Goal: Navigation & Orientation: Understand site structure

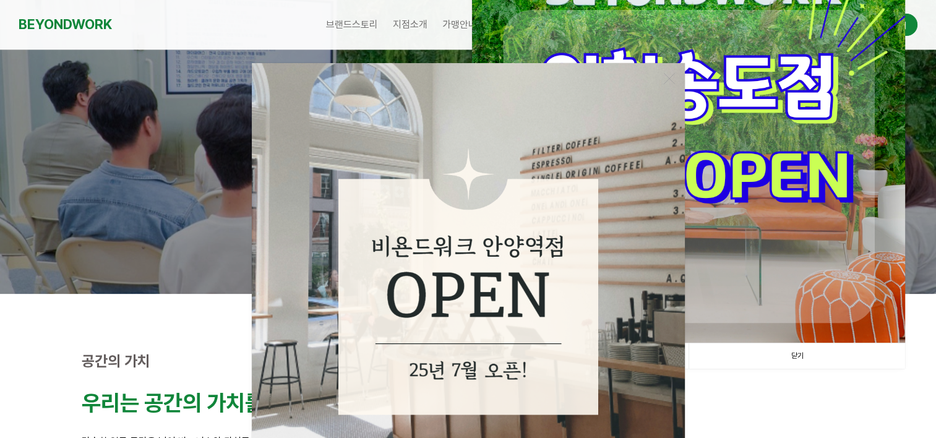
scroll to position [185, 0]
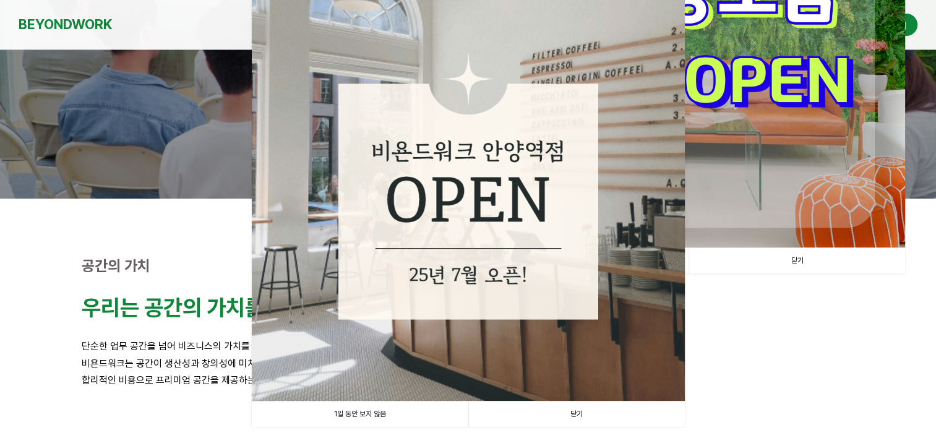
click at [528, 411] on link "닫기" at bounding box center [576, 413] width 216 height 25
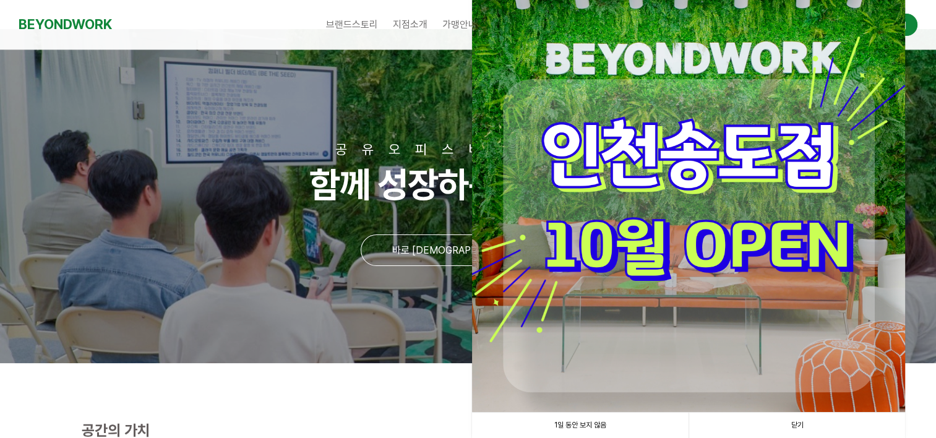
scroll to position [0, 0]
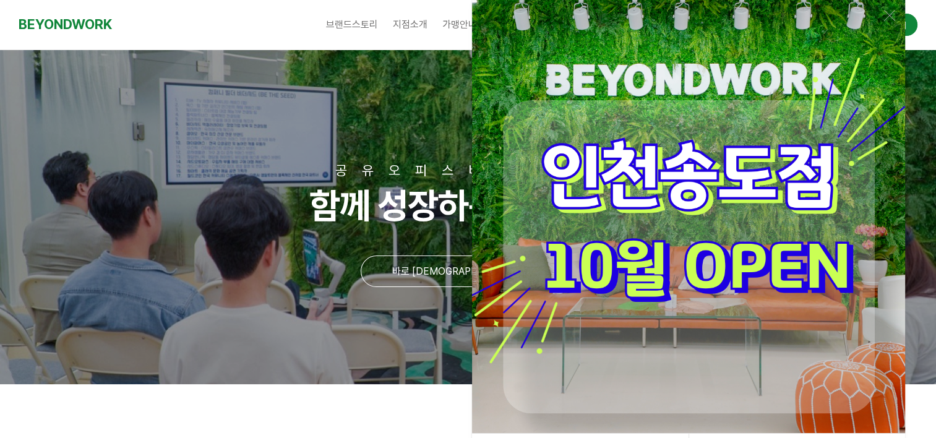
click at [641, 255] on img at bounding box center [688, 216] width 433 height 433
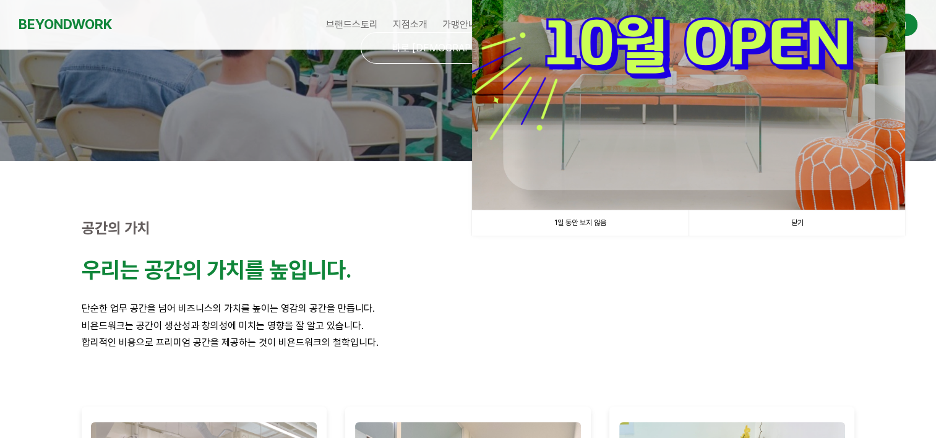
scroll to position [247, 0]
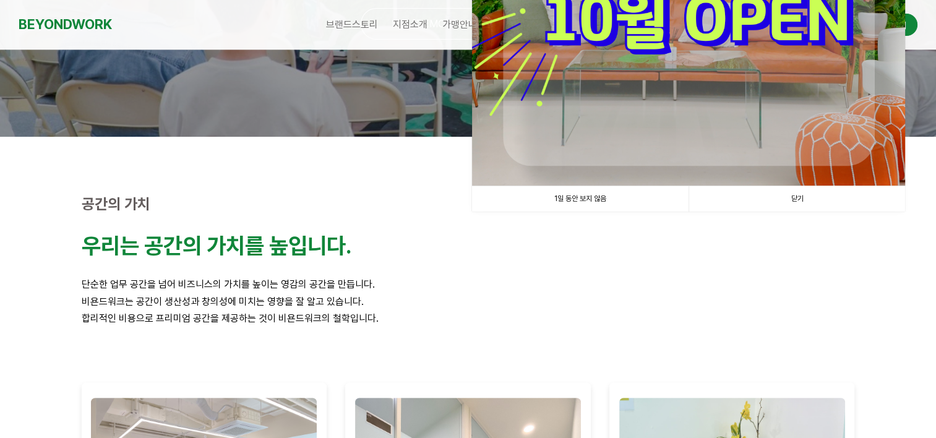
click at [779, 200] on link "닫기" at bounding box center [796, 198] width 216 height 25
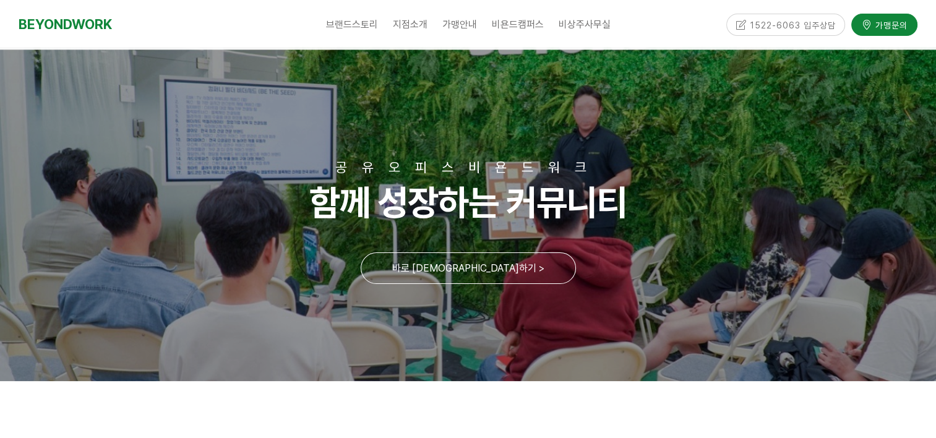
scroll to position [0, 0]
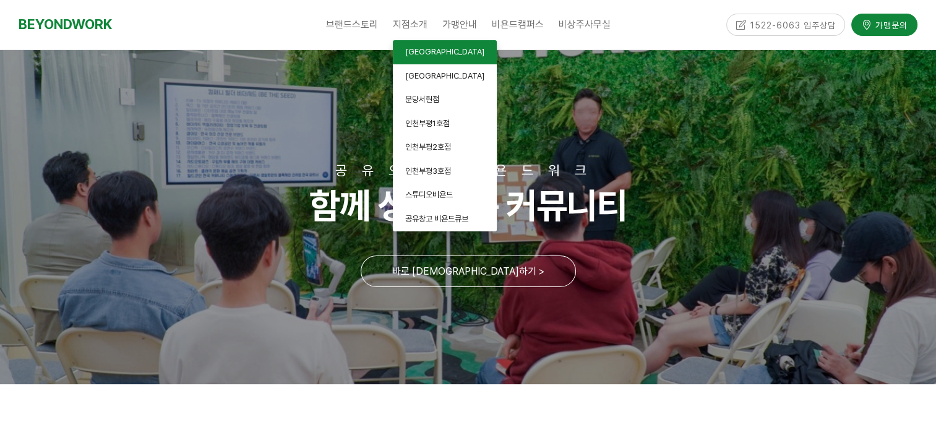
click at [417, 49] on span "[GEOGRAPHIC_DATA]" at bounding box center [444, 51] width 79 height 9
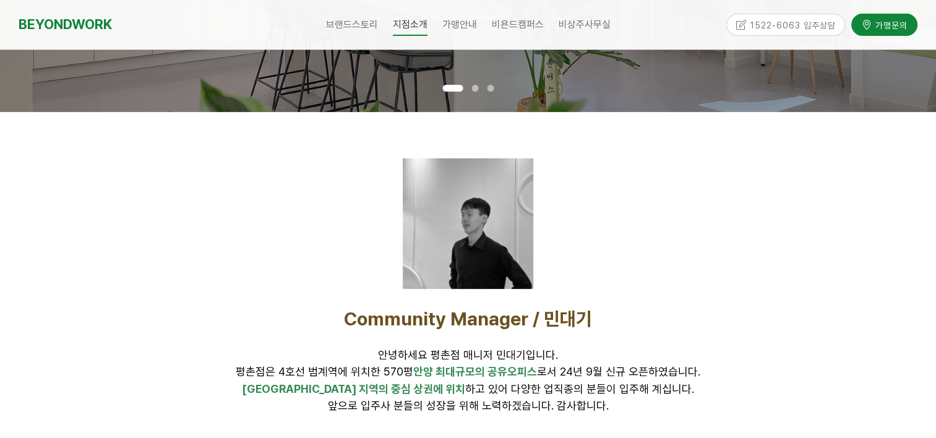
scroll to position [62, 0]
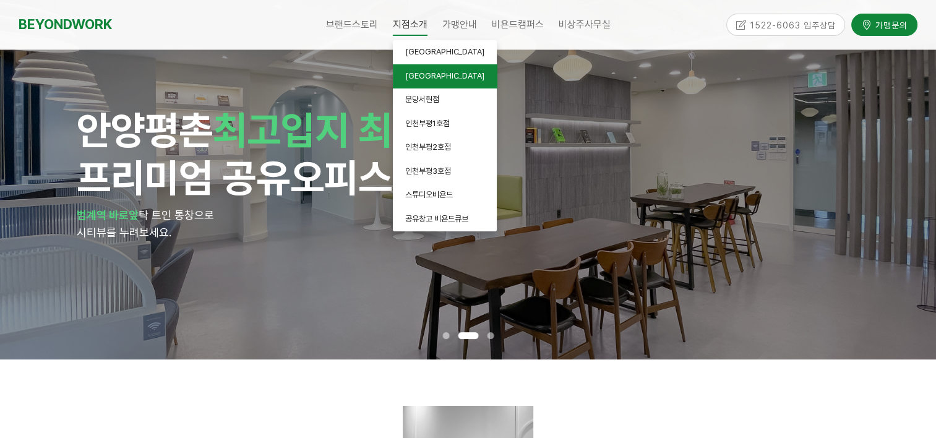
click at [430, 82] on link "[GEOGRAPHIC_DATA]" at bounding box center [445, 76] width 104 height 24
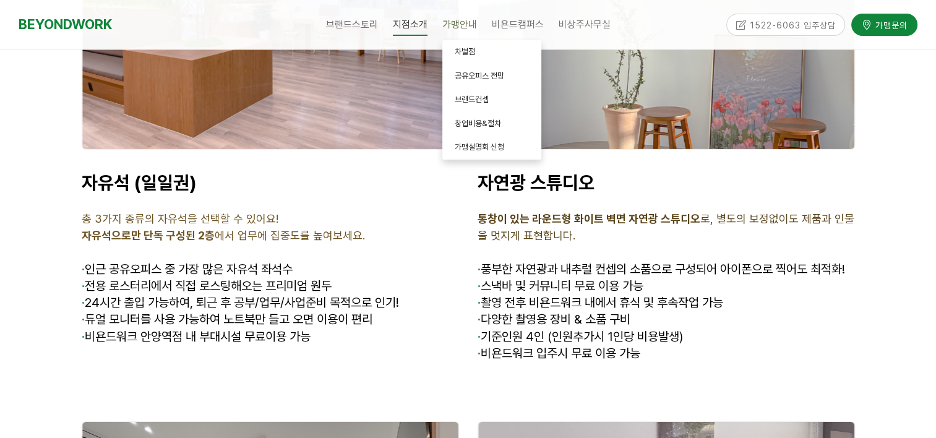
scroll to position [5082, 0]
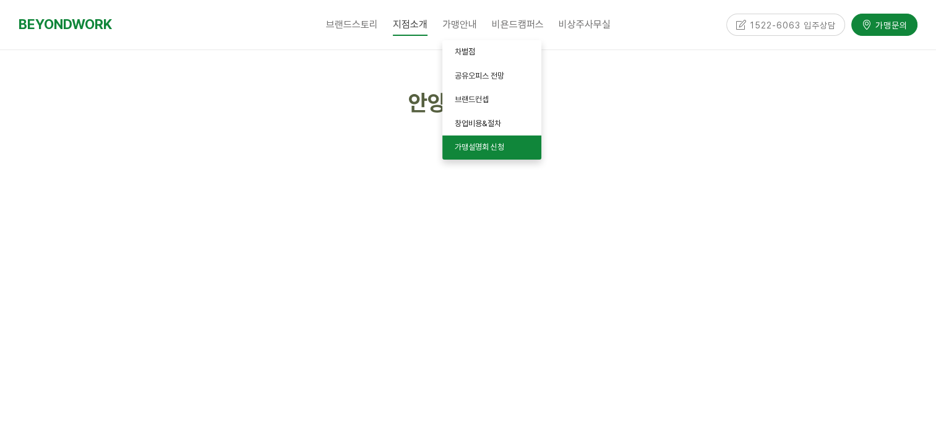
click at [492, 139] on link "가맹설명회 신청" at bounding box center [491, 147] width 99 height 24
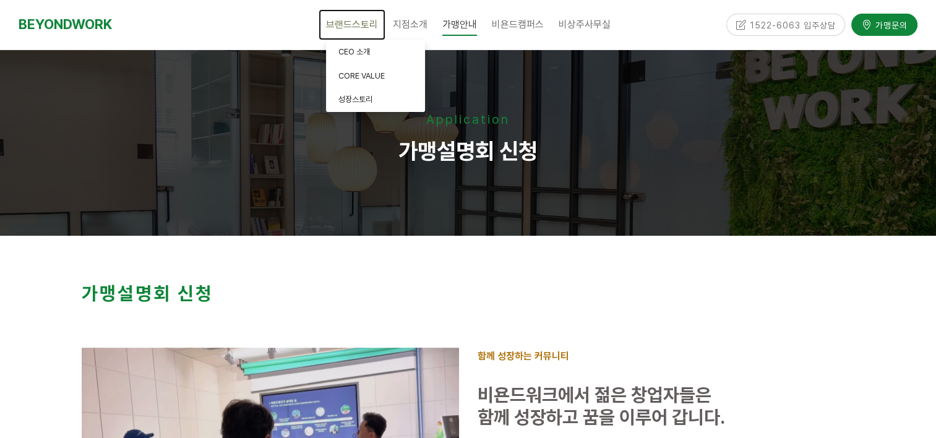
click at [367, 25] on span "브랜드스토리" at bounding box center [352, 25] width 52 height 12
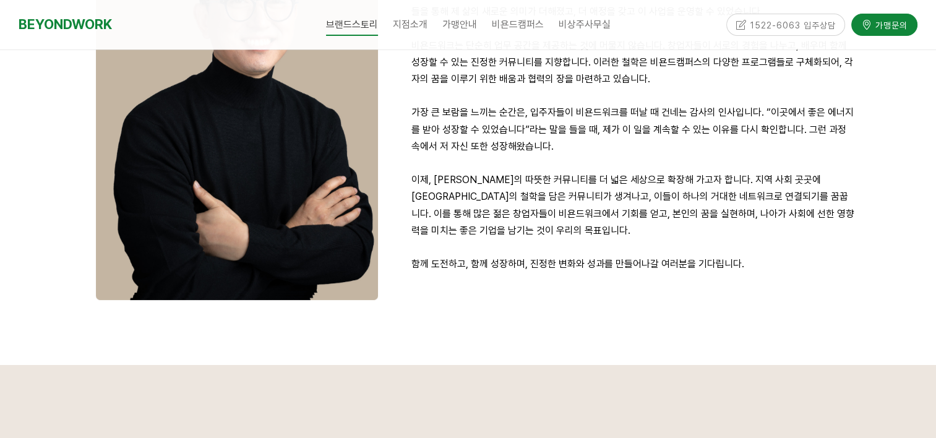
scroll to position [309, 0]
